Goal: Transaction & Acquisition: Purchase product/service

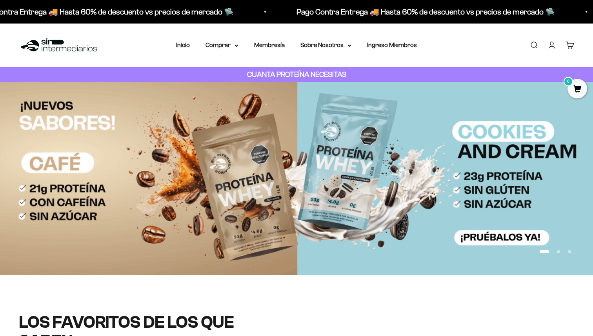
click at [555, 45] on link "Iniciar sesión" at bounding box center [552, 45] width 9 height 9
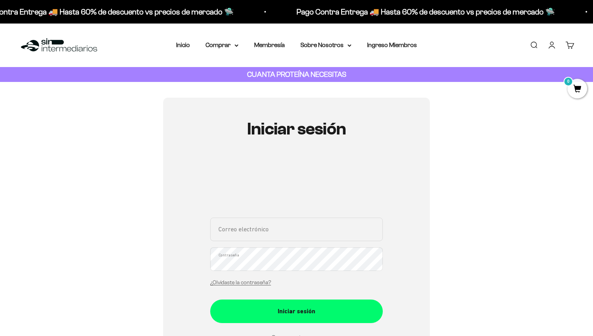
click at [274, 236] on input "Correo electrónico" at bounding box center [296, 230] width 173 height 24
type input "david.rojas.r26@gmail.com"
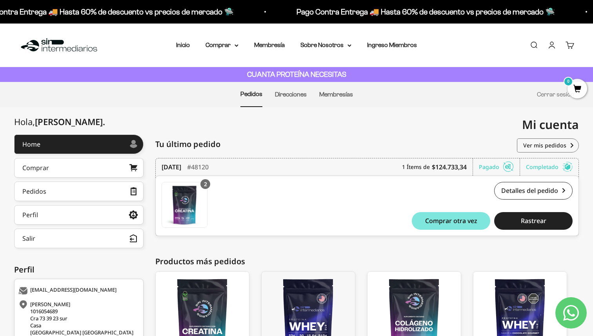
click at [420, 141] on div "Tu último pedido Pedidos" at bounding box center [367, 145] width 424 height 20
click at [220, 44] on summary "Comprar" at bounding box center [222, 45] width 33 height 10
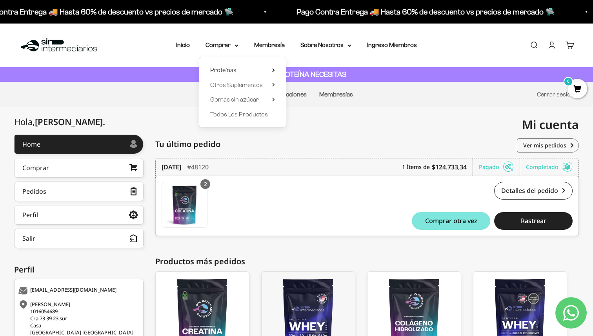
click at [232, 71] on span "Proteínas" at bounding box center [223, 70] width 26 height 7
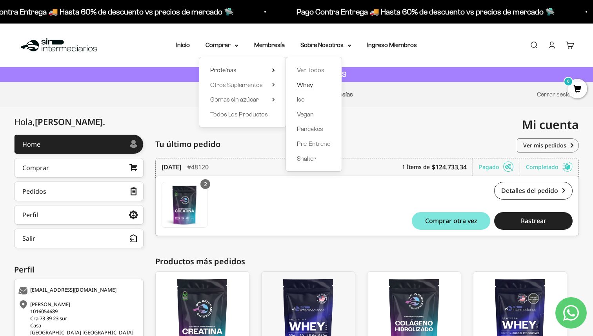
click at [304, 86] on span "Whey" at bounding box center [305, 85] width 16 height 7
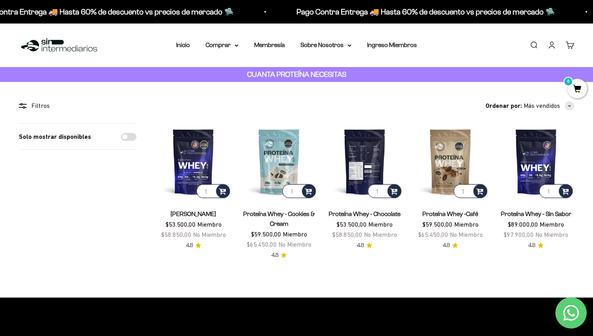
click at [369, 159] on img at bounding box center [365, 162] width 76 height 76
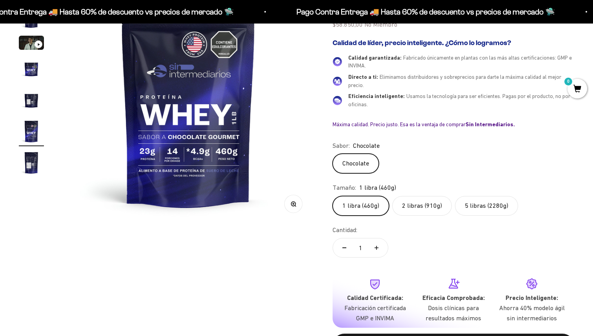
click at [425, 209] on label "2 libras (910g)" at bounding box center [423, 206] width 60 height 20
click at [333, 196] on input "2 libras (910g)" at bounding box center [332, 196] width 0 height 0
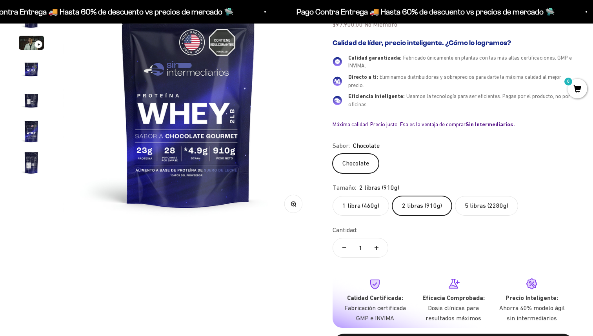
click at [379, 252] on button "Aumentar cantidad" at bounding box center [376, 248] width 23 height 19
type input "2"
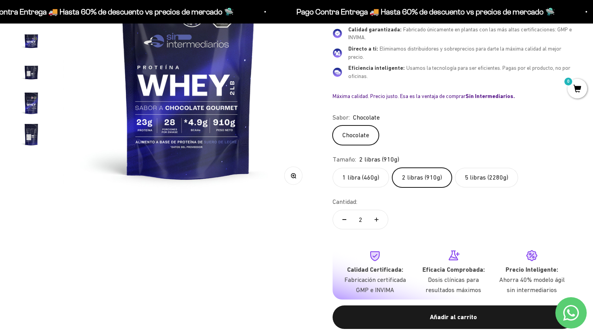
scroll to position [325, 0]
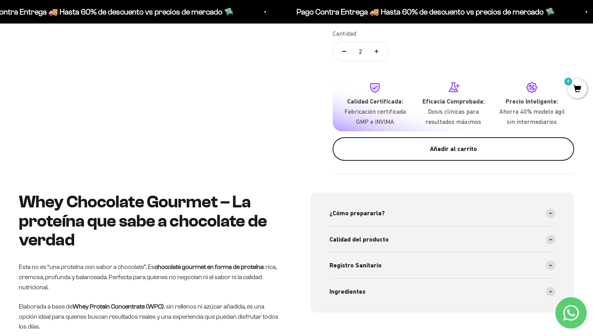
click at [463, 150] on div "Añadir al carrito" at bounding box center [454, 149] width 210 height 10
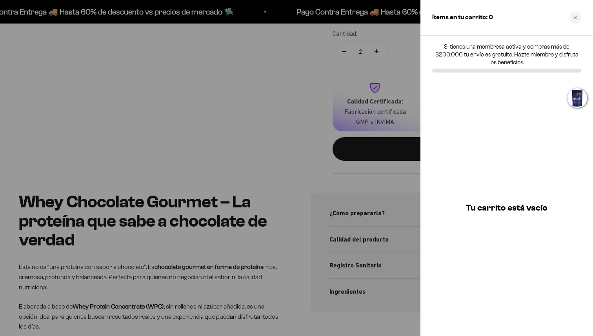
scroll to position [0, 0]
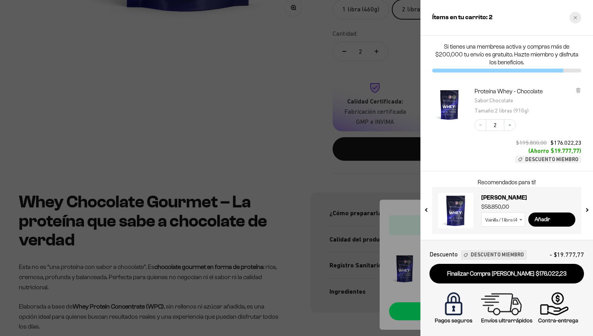
click at [574, 20] on div "Close cart" at bounding box center [576, 18] width 12 height 12
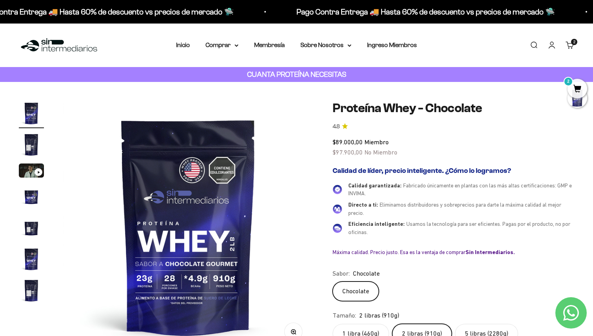
click at [533, 46] on link "Buscar" at bounding box center [534, 45] width 9 height 9
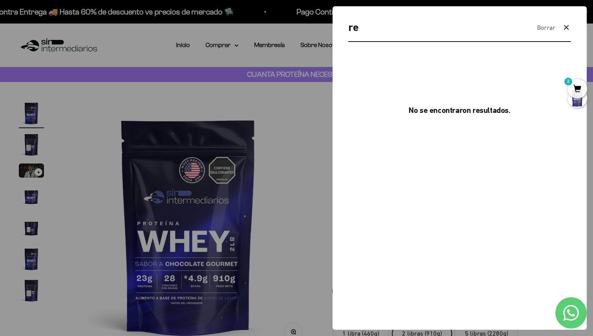
type input "r"
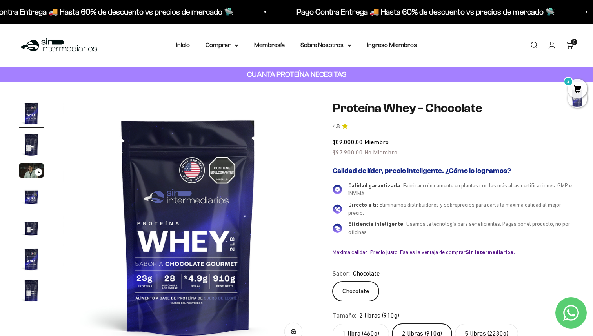
type input "crea"
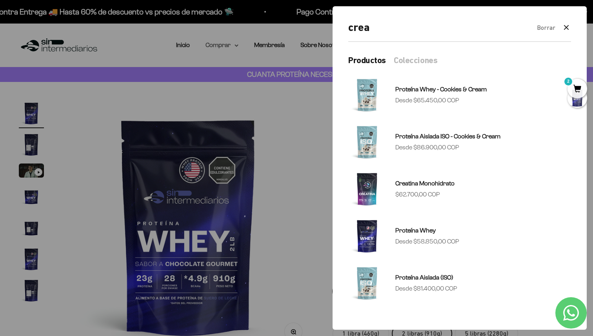
click at [234, 48] on summary "Comprar" at bounding box center [222, 45] width 33 height 10
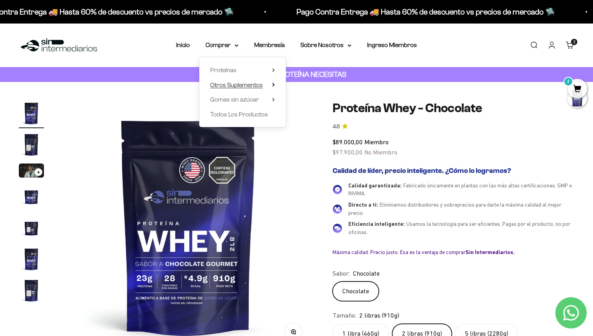
click at [248, 88] on span "Otros Suplementos" at bounding box center [236, 85] width 53 height 7
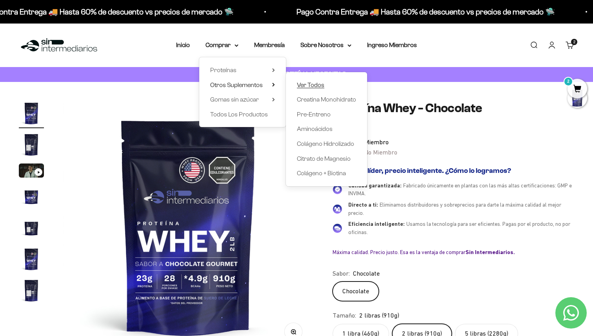
click at [310, 84] on span "Ver Todos" at bounding box center [310, 85] width 27 height 7
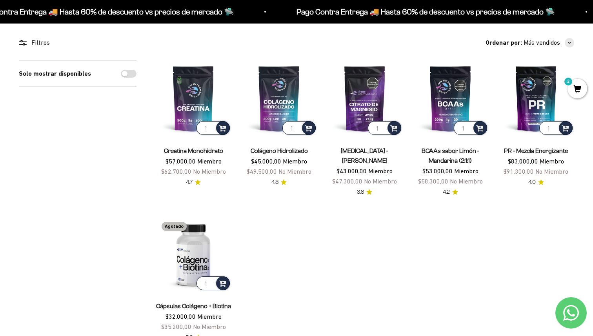
scroll to position [63, 0]
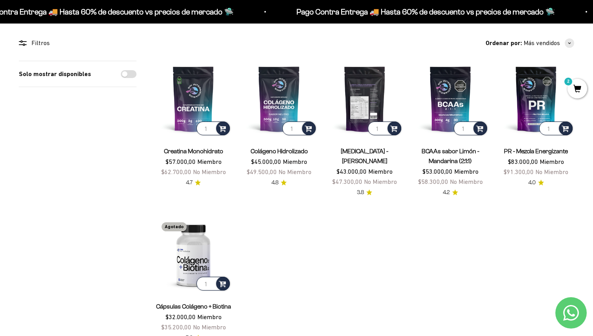
click at [360, 102] on img at bounding box center [365, 99] width 76 height 76
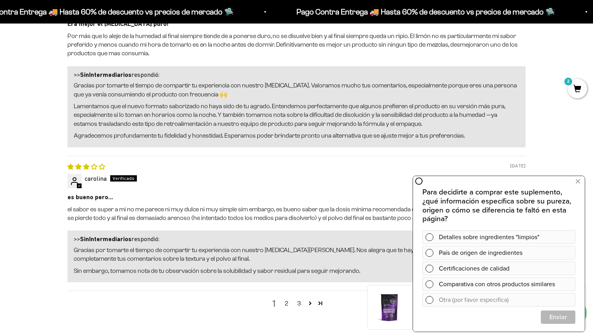
scroll to position [1064, 0]
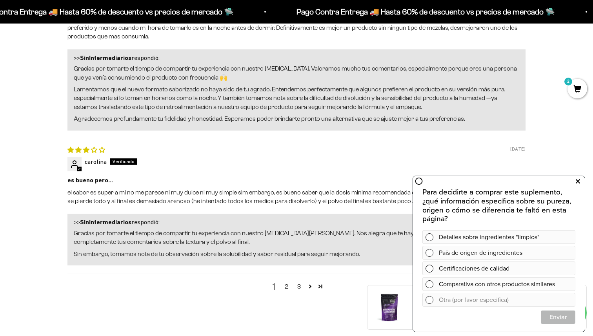
click at [576, 178] on icon at bounding box center [578, 182] width 4 height 10
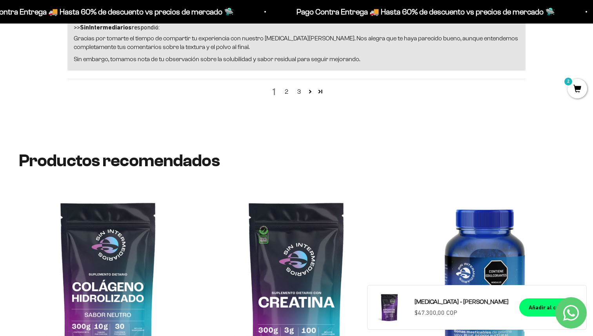
scroll to position [1383, 0]
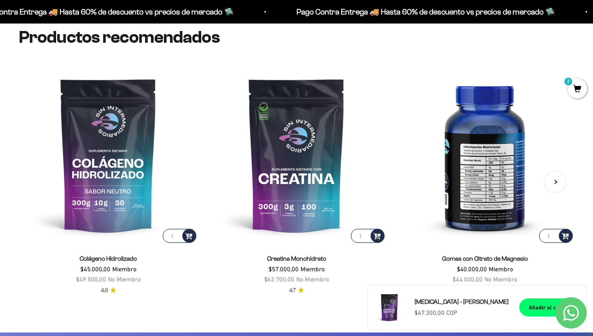
click at [470, 192] on img at bounding box center [485, 155] width 179 height 179
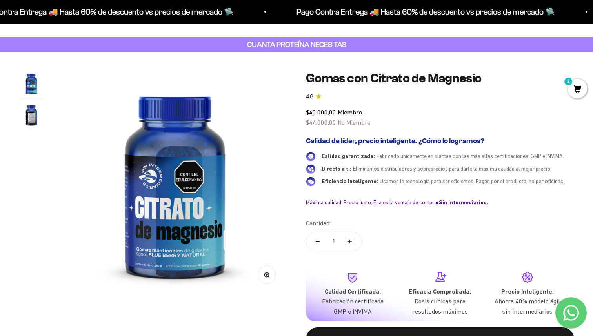
scroll to position [62, 0]
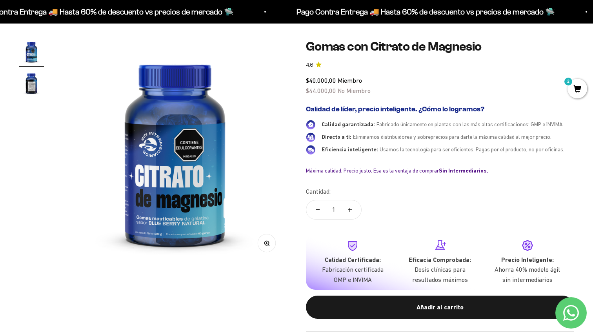
click at [34, 85] on img "Ir al artículo 2" at bounding box center [31, 83] width 25 height 25
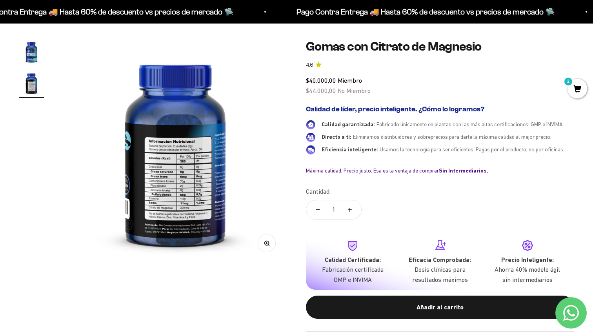
scroll to position [0, 234]
click at [183, 174] on img at bounding box center [175, 151] width 225 height 225
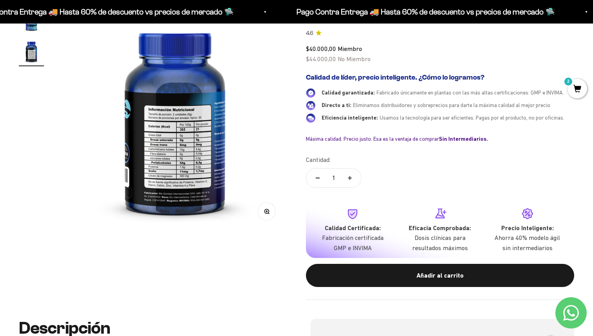
scroll to position [0, 0]
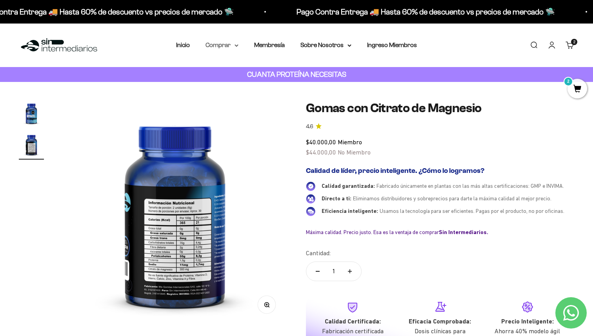
click at [236, 47] on summary "Comprar" at bounding box center [222, 45] width 33 height 10
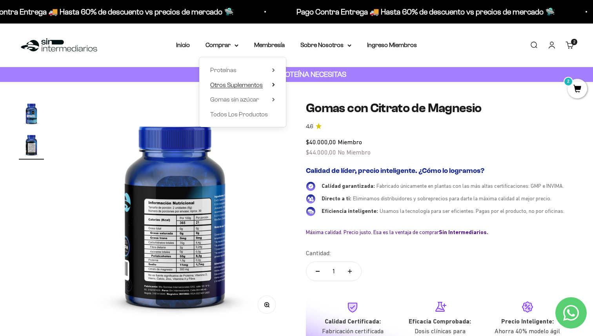
click at [236, 85] on span "Otros Suplementos" at bounding box center [236, 85] width 53 height 7
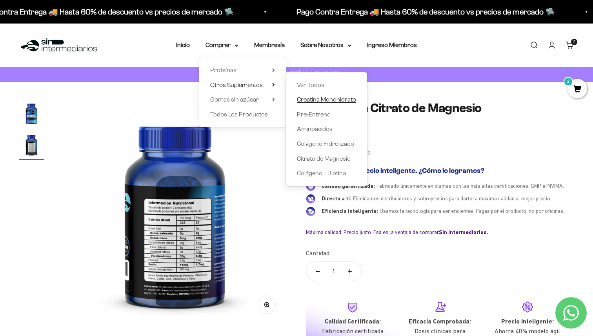
click at [332, 102] on span "Creatina Monohidrato" at bounding box center [326, 99] width 59 height 7
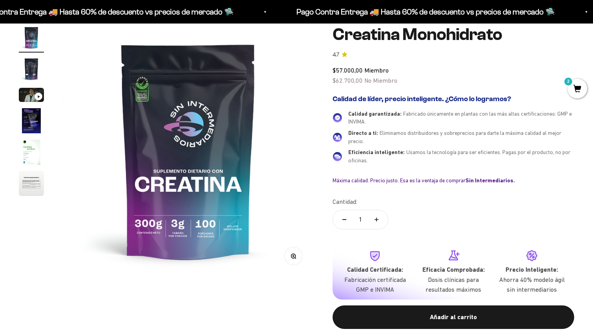
click at [380, 225] on button "Aumentar cantidad" at bounding box center [376, 219] width 23 height 19
type input "2"
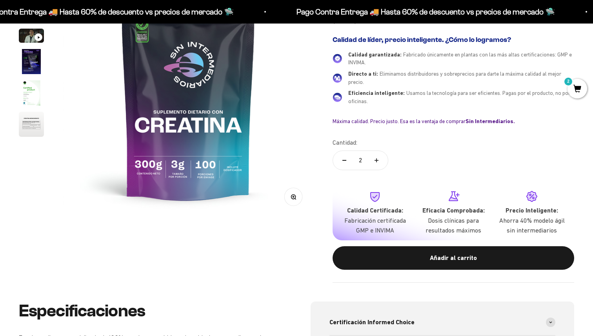
scroll to position [179, 0]
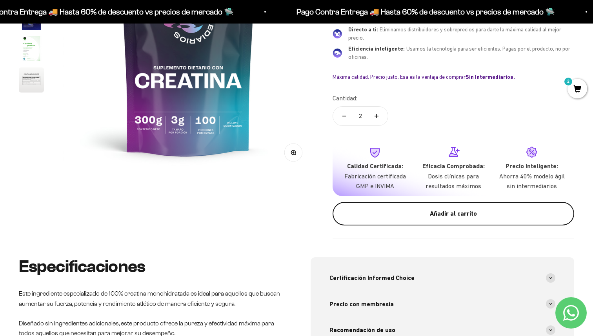
click at [440, 219] on button "Añadir al carrito" at bounding box center [454, 214] width 242 height 24
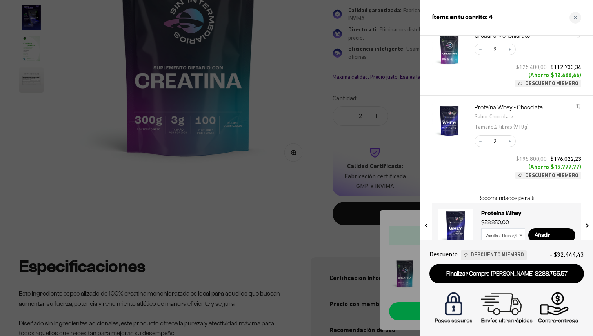
scroll to position [56, 0]
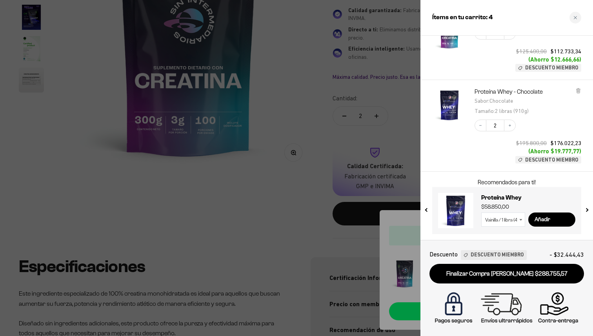
click at [295, 168] on div at bounding box center [296, 168] width 593 height 336
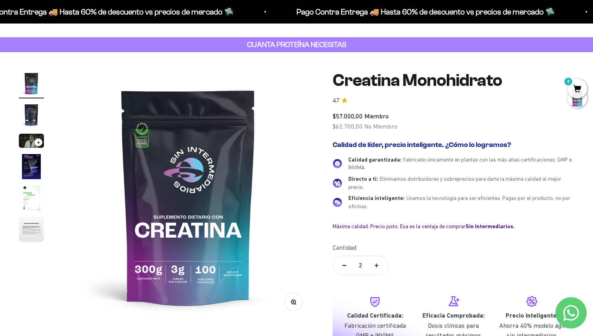
scroll to position [0, 0]
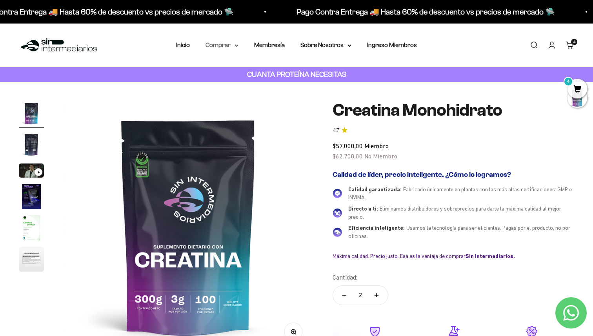
click at [232, 43] on summary "Comprar" at bounding box center [222, 45] width 33 height 10
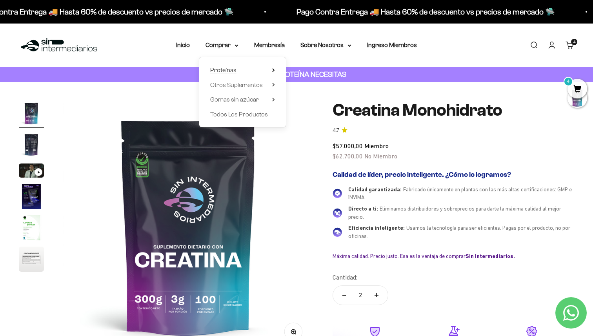
click at [232, 72] on span "Proteínas" at bounding box center [223, 70] width 26 height 7
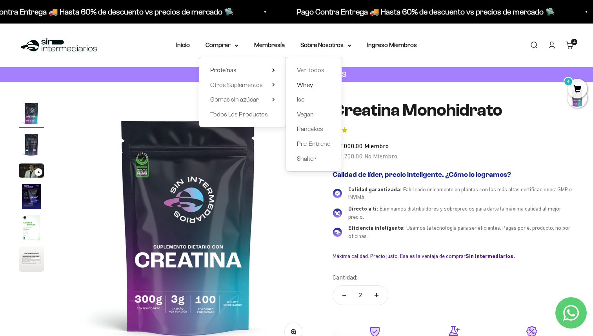
click at [309, 86] on span "Whey" at bounding box center [305, 85] width 16 height 7
click at [310, 85] on span "Whey" at bounding box center [305, 85] width 16 height 7
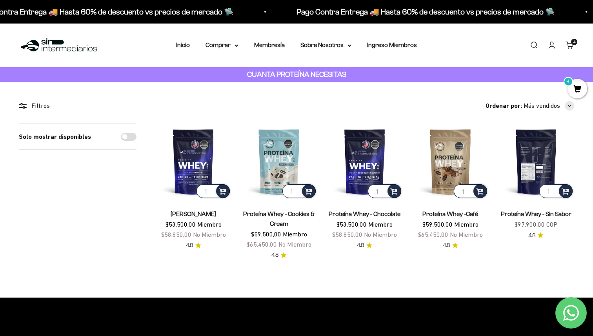
click at [536, 154] on img at bounding box center [537, 162] width 76 height 76
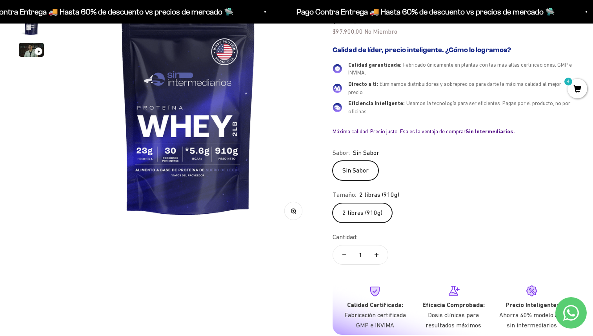
click at [367, 221] on label "2 libras (910g)" at bounding box center [363, 213] width 60 height 20
click at [333, 203] on input "2 libras (910g)" at bounding box center [332, 203] width 0 height 0
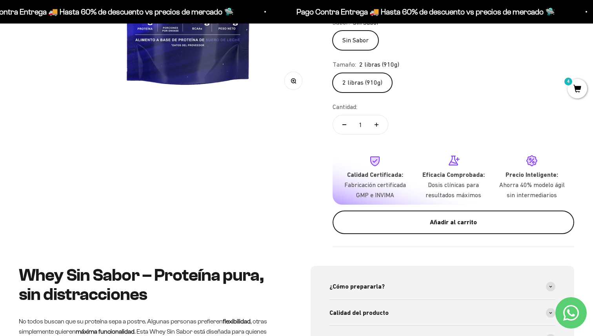
scroll to position [252, 0]
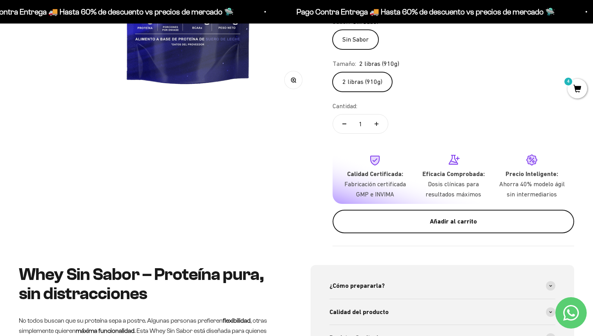
click at [454, 225] on div "Añadir al carrito" at bounding box center [454, 222] width 210 height 10
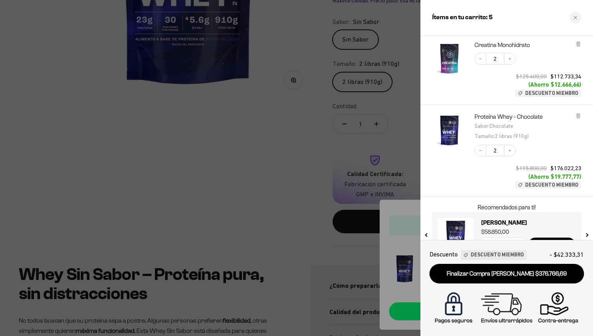
scroll to position [148, 0]
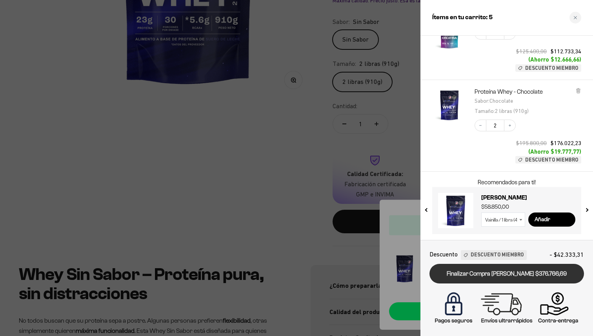
click at [502, 275] on link "Finalizar Compra [PERSON_NAME] $376.766,69" at bounding box center [507, 274] width 155 height 20
